Goal: Task Accomplishment & Management: Manage account settings

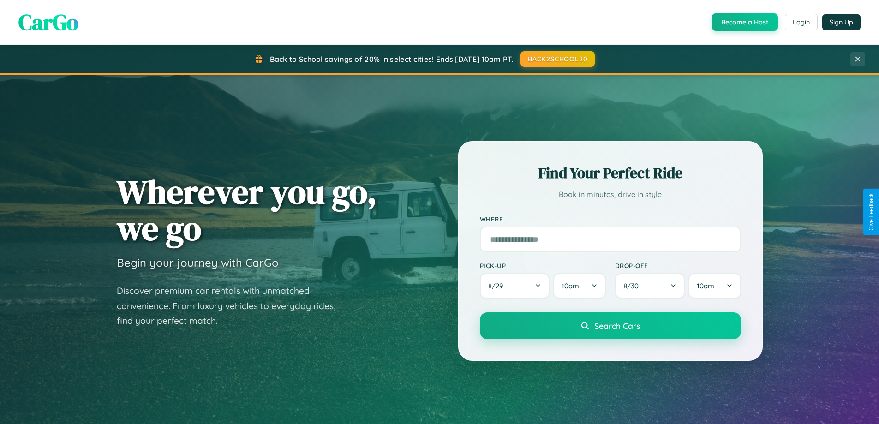
scroll to position [398, 0]
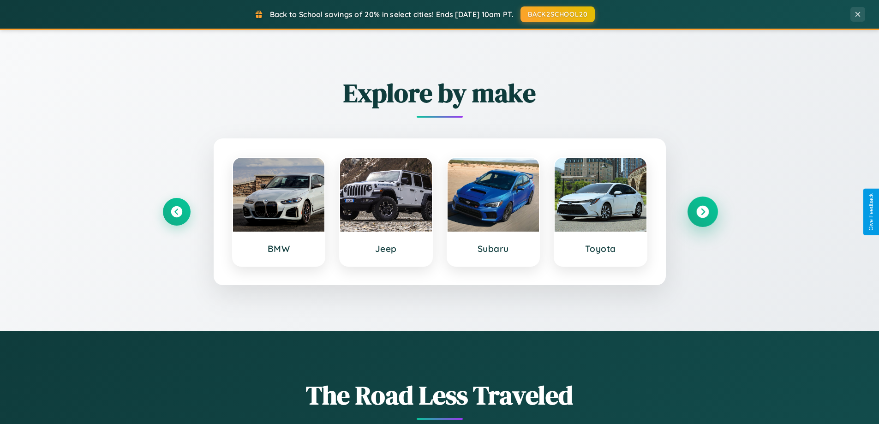
click at [702, 212] on icon at bounding box center [702, 212] width 12 height 12
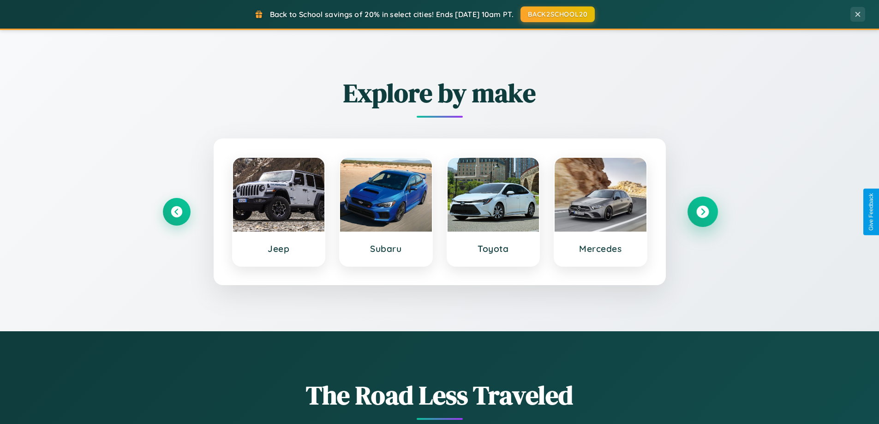
click at [702, 212] on icon at bounding box center [702, 212] width 12 height 12
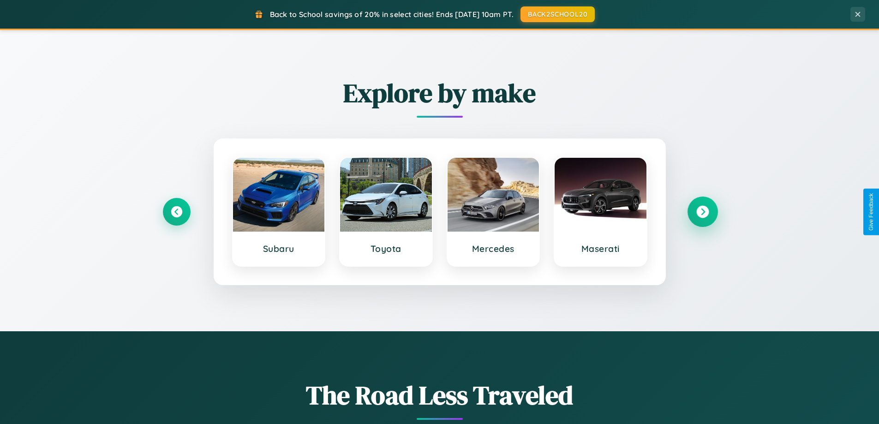
click at [702, 212] on icon at bounding box center [702, 212] width 12 height 12
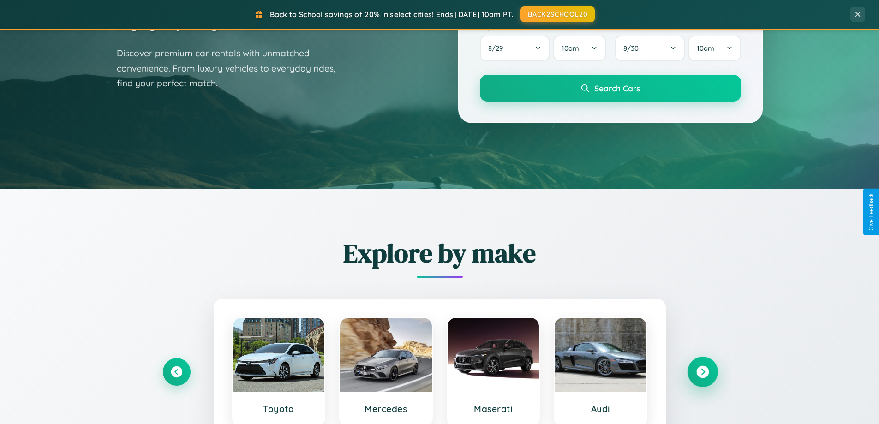
scroll to position [0, 0]
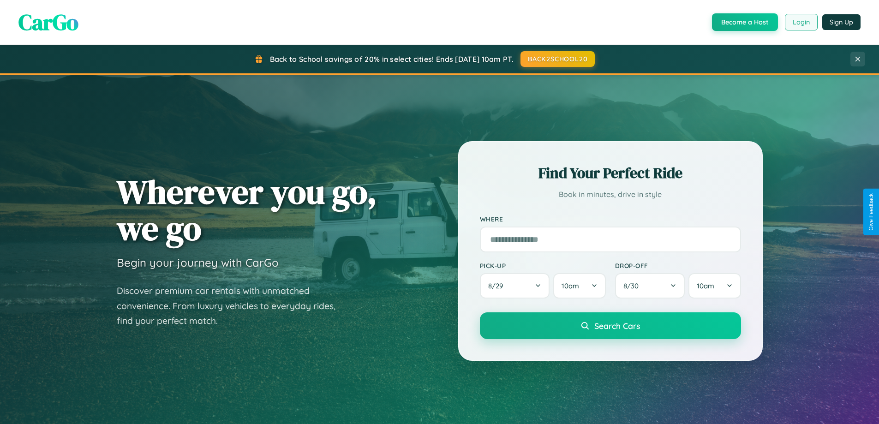
click at [801, 22] on button "Login" at bounding box center [801, 22] width 33 height 17
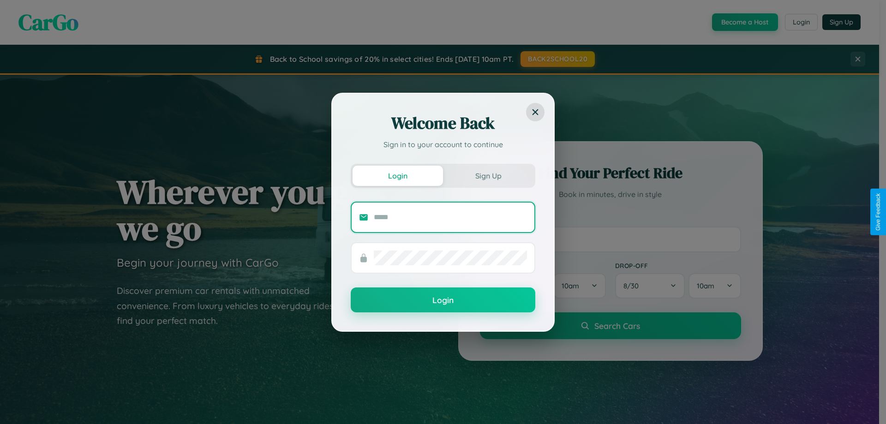
click at [450, 217] on input "text" at bounding box center [450, 217] width 153 height 15
type input "**********"
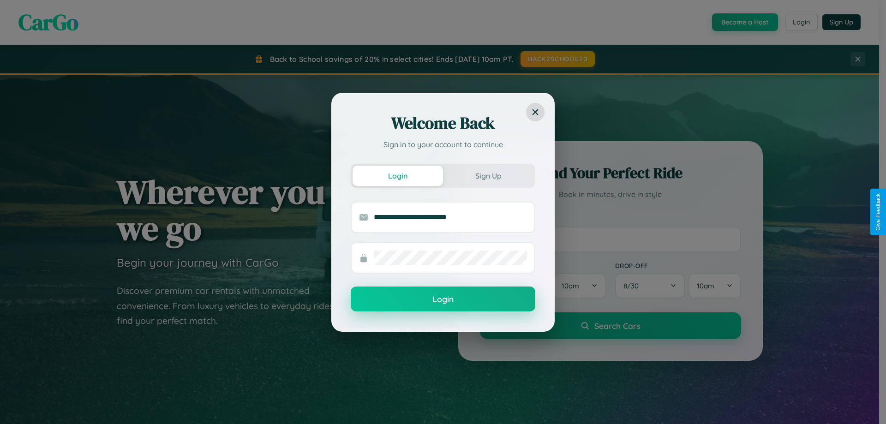
click at [443, 300] on button "Login" at bounding box center [443, 299] width 185 height 25
